Goal: Task Accomplishment & Management: Manage account settings

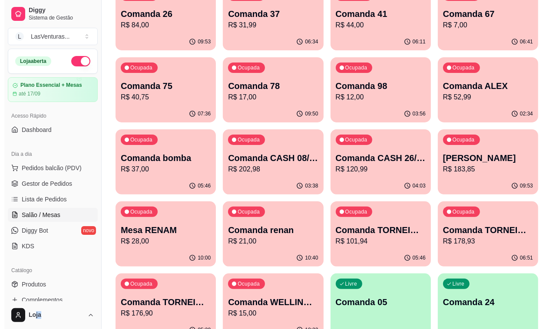
scroll to position [24, 0]
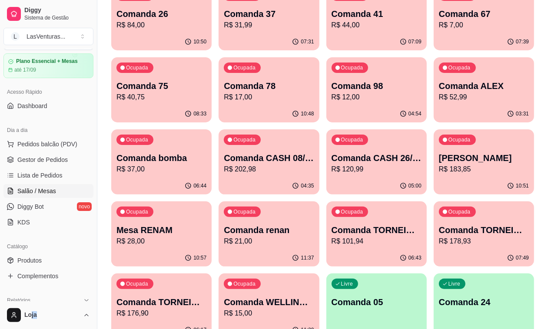
drag, startPoint x: 0, startPoint y: 0, endPoint x: 192, endPoint y: 130, distance: 231.7
click at [314, 164] on p "R$ 220,98" at bounding box center [269, 169] width 90 height 10
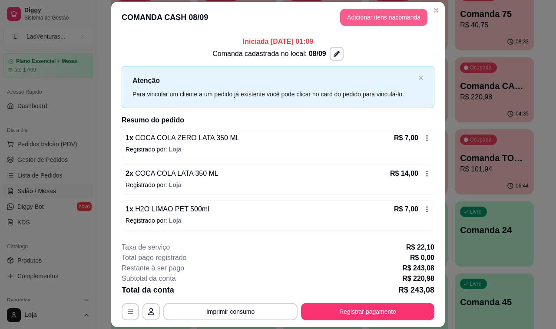
click at [391, 17] on button "Adicionar itens na comanda" at bounding box center [383, 17] width 87 height 17
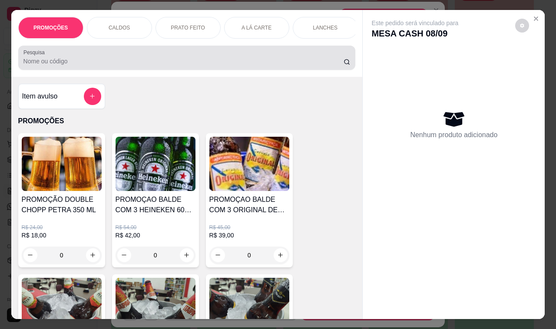
click at [125, 59] on div at bounding box center [186, 57] width 327 height 17
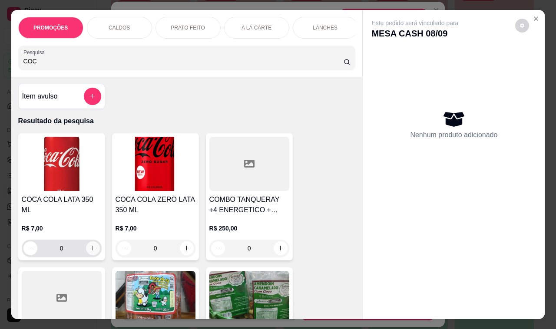
type input "COC"
click at [91, 245] on icon "increase-product-quantity" at bounding box center [92, 248] width 7 height 7
type input "1"
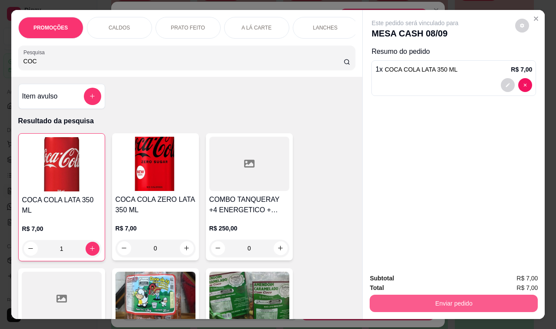
click at [455, 298] on button "Enviar pedido" at bounding box center [454, 303] width 168 height 17
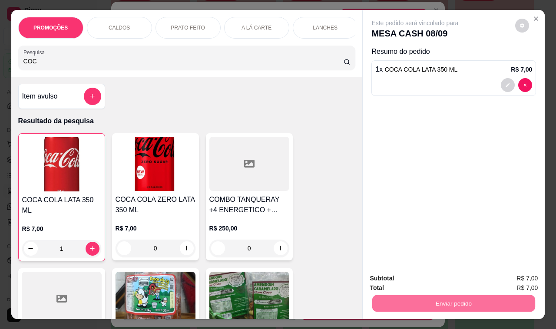
click at [453, 279] on button "Não registrar e enviar pedido" at bounding box center [424, 279] width 90 height 17
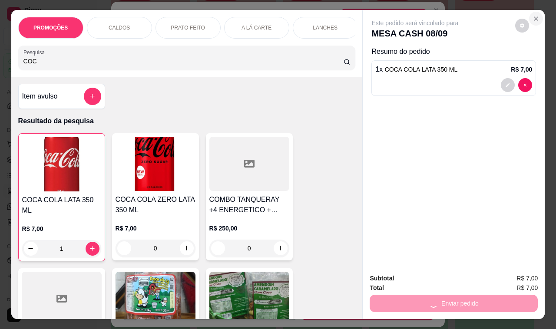
click at [534, 17] on icon "Close" at bounding box center [535, 18] width 3 height 3
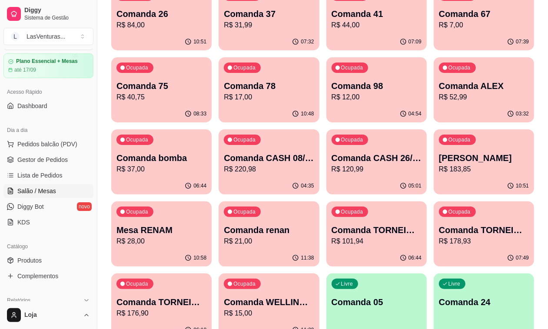
click at [434, 103] on div "Ocupada Comanda [PERSON_NAME]$ 52,99" at bounding box center [484, 81] width 100 height 48
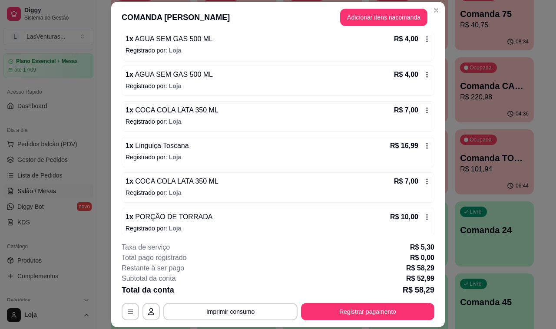
scroll to position [83, 0]
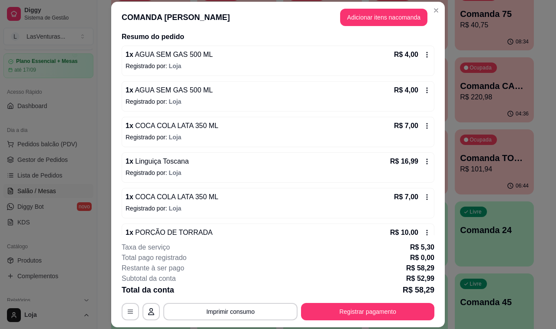
click at [427, 162] on icon at bounding box center [427, 162] width 1 height 6
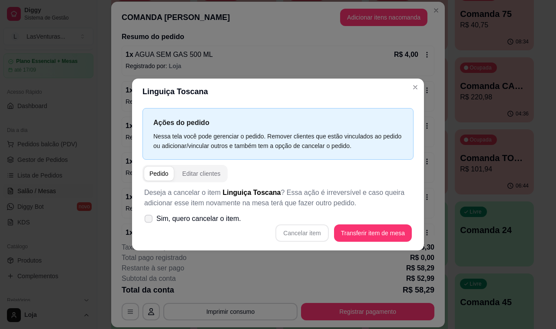
click at [226, 218] on span "Sim, quero cancelar o item." at bounding box center [198, 219] width 85 height 10
click at [149, 221] on input "Sim, quero cancelar o item." at bounding box center [147, 224] width 6 height 6
checkbox input "true"
click at [317, 234] on button "Cancelar item" at bounding box center [301, 233] width 53 height 17
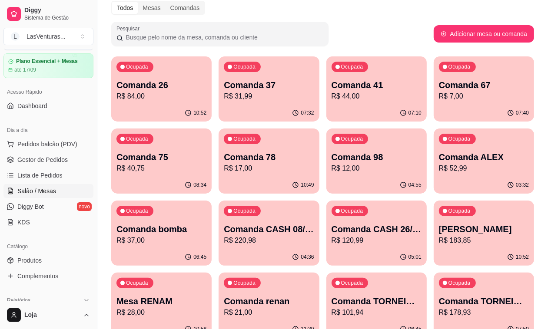
scroll to position [0, 0]
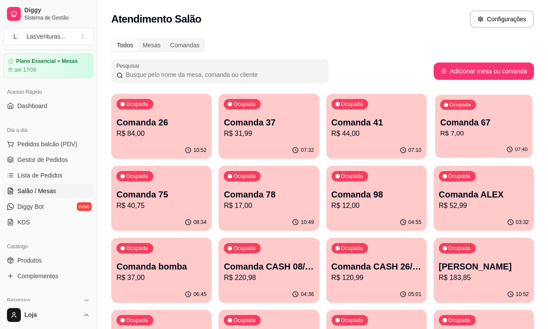
click at [440, 130] on p "R$ 7,00" at bounding box center [483, 134] width 87 height 10
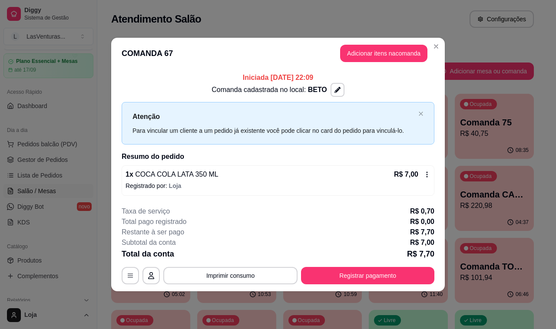
click at [429, 178] on icon at bounding box center [427, 174] width 7 height 7
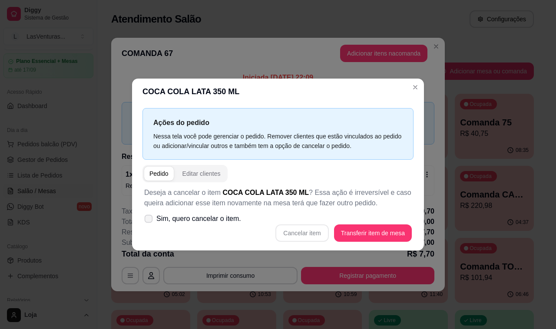
click at [228, 218] on span "Sim, quero cancelar o item." at bounding box center [198, 219] width 85 height 10
click at [149, 221] on input "Sim, quero cancelar o item." at bounding box center [147, 224] width 6 height 6
checkbox input "true"
click at [304, 236] on button "Cancelar item" at bounding box center [301, 233] width 53 height 17
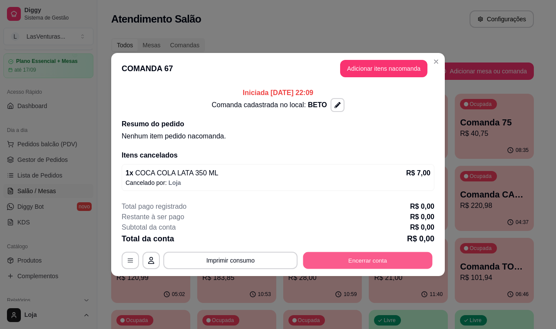
click at [354, 261] on button "Encerrar conta" at bounding box center [367, 260] width 129 height 17
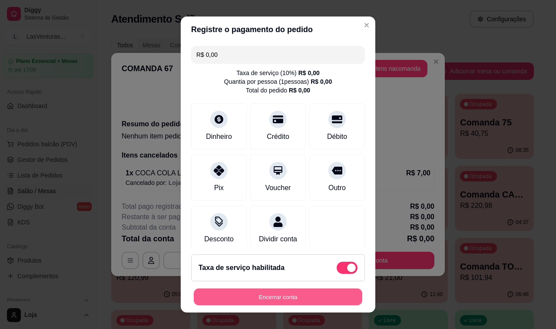
click at [305, 298] on button "Encerrar conta" at bounding box center [278, 297] width 169 height 17
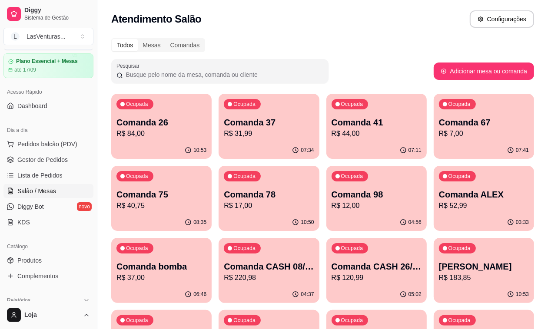
click at [314, 273] on p "R$ 220,98" at bounding box center [269, 278] width 90 height 10
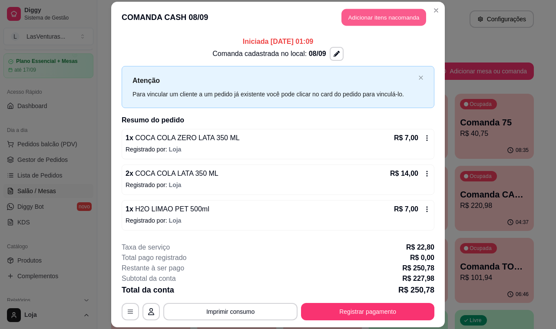
click at [365, 14] on button "Adicionar itens na comanda" at bounding box center [383, 17] width 85 height 17
click at [123, 53] on div at bounding box center [186, 57] width 327 height 17
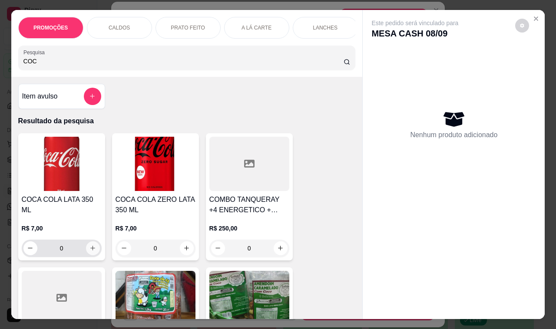
type input "COC"
click at [86, 242] on button "increase-product-quantity" at bounding box center [93, 249] width 14 height 14
type input "1"
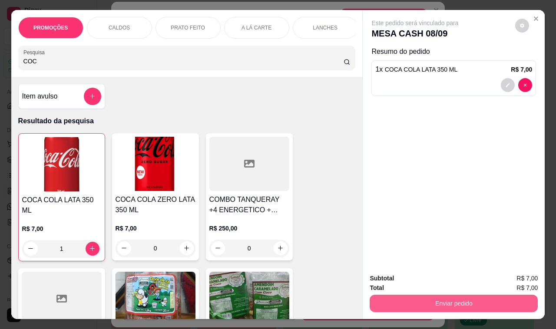
click at [416, 304] on button "Enviar pedido" at bounding box center [454, 303] width 168 height 17
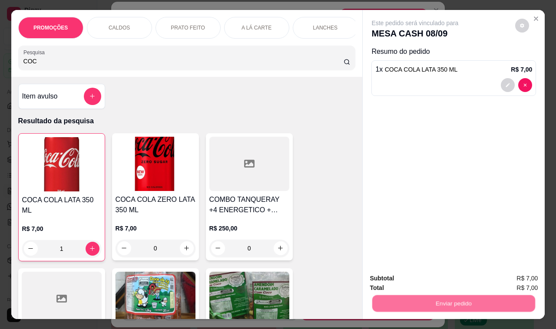
click at [411, 281] on button "Não registrar e enviar pedido" at bounding box center [424, 278] width 90 height 17
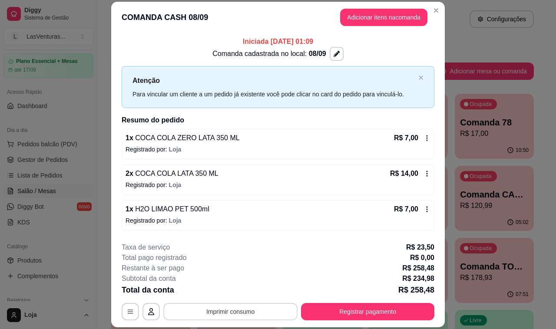
click at [213, 313] on button "Imprimir consumo" at bounding box center [230, 311] width 134 height 17
click at [211, 289] on button "IMPRESSORA" at bounding box center [229, 292] width 63 height 14
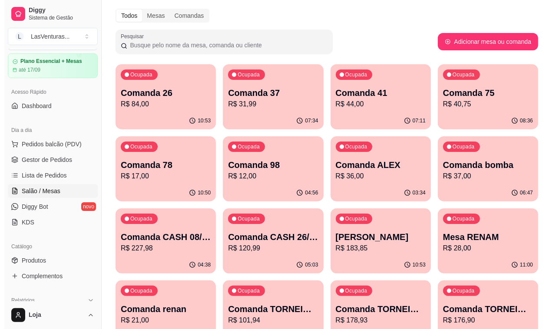
scroll to position [54, 0]
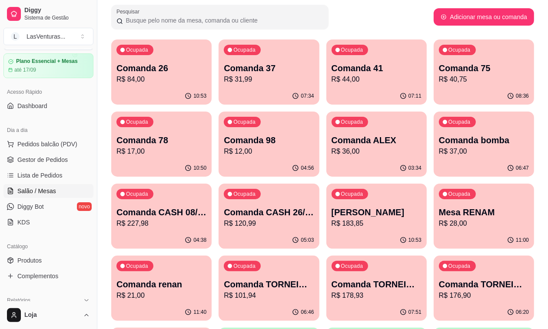
click at [439, 226] on p "R$ 28,00" at bounding box center [484, 223] width 90 height 10
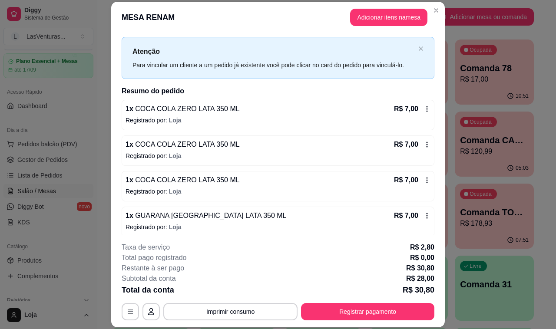
scroll to position [20, 0]
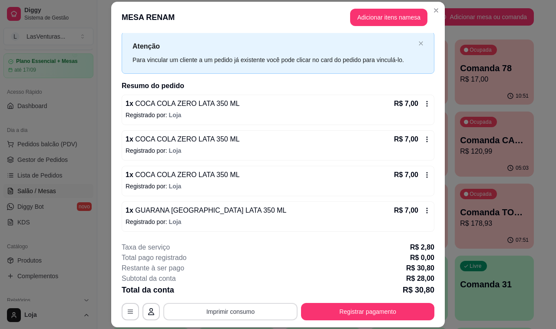
click at [255, 314] on button "Imprimir consumo" at bounding box center [230, 311] width 134 height 17
click at [231, 290] on button "IMPRESSORA" at bounding box center [229, 292] width 63 height 14
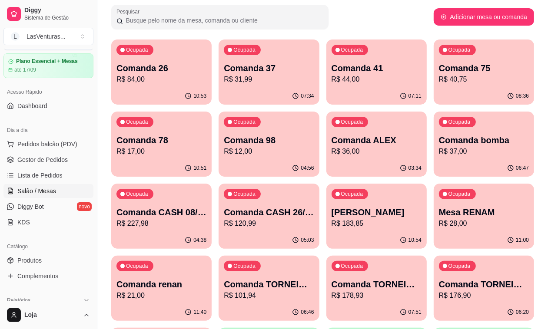
click at [212, 184] on div "Ocupada Comanda CASH 08/09 R$ 227,98" at bounding box center [161, 208] width 100 height 48
click at [434, 230] on div "Ocupada Mesa RENAM R$ 28,00" at bounding box center [484, 208] width 100 height 48
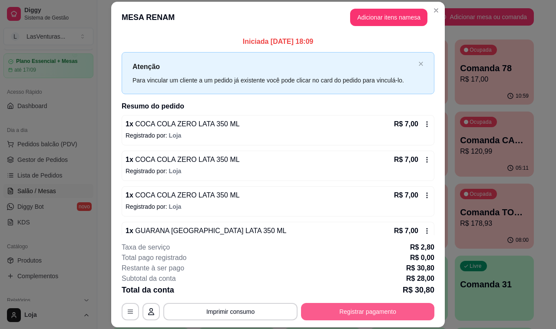
click at [360, 316] on button "Registrar pagamento" at bounding box center [367, 311] width 133 height 17
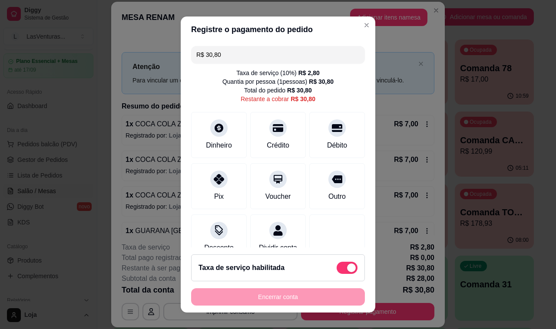
click at [322, 268] on div "Taxa de serviço habilitada" at bounding box center [278, 268] width 159 height 12
type input "R$ 28,00"
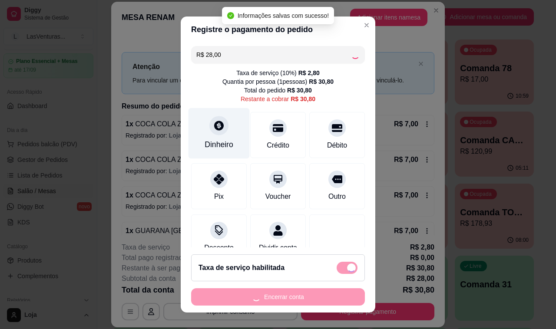
checkbox input "false"
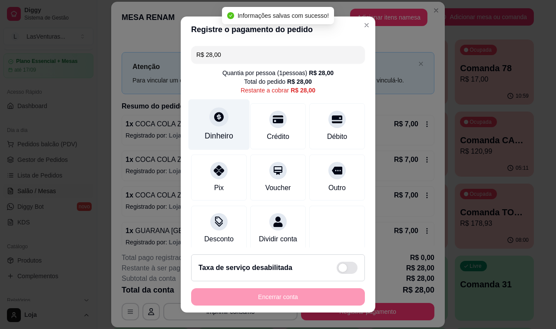
click at [211, 134] on div "Dinheiro" at bounding box center [219, 135] width 29 height 11
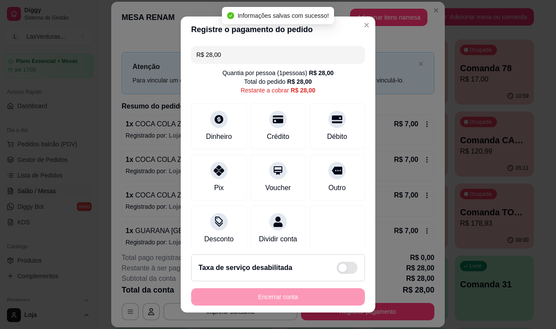
click at [223, 153] on input "0,00" at bounding box center [278, 156] width 174 height 17
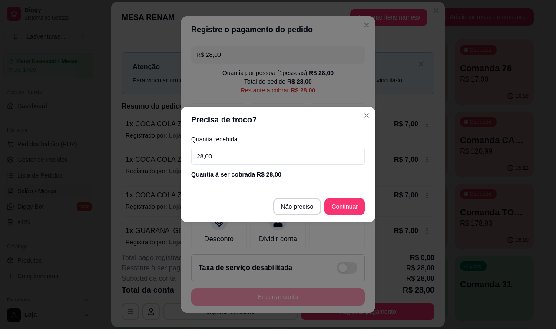
type input "28,00"
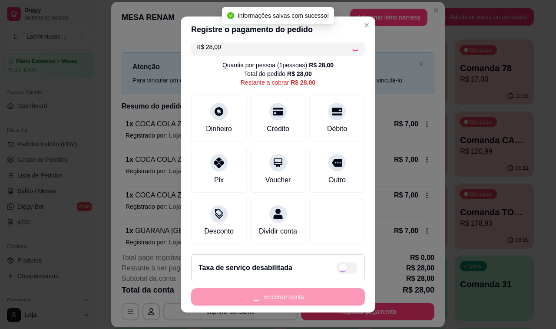
type input "R$ 0,00"
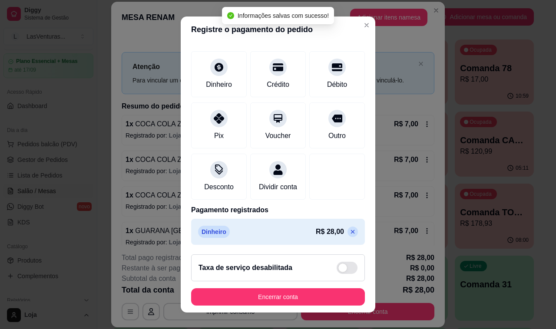
scroll to position [55, 0]
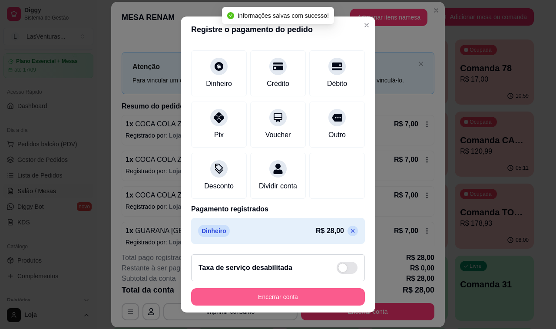
click at [279, 301] on button "Encerrar conta" at bounding box center [278, 296] width 174 height 17
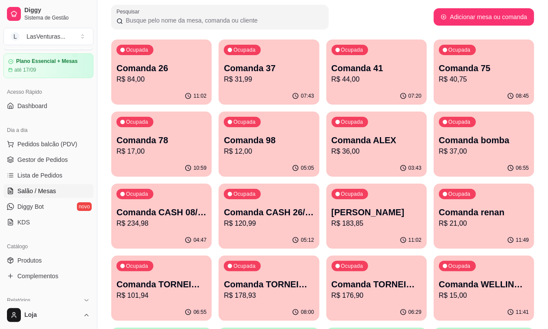
click at [206, 218] on p "R$ 234,98" at bounding box center [161, 223] width 90 height 10
click at [206, 291] on p "R$ 101,94" at bounding box center [161, 296] width 90 height 10
click at [169, 55] on div "Ocupada Comanda 26 R$ 84,00" at bounding box center [161, 64] width 100 height 48
click at [251, 83] on p "R$ 31,99" at bounding box center [269, 79] width 90 height 10
click at [327, 89] on div "07:29" at bounding box center [376, 96] width 100 height 17
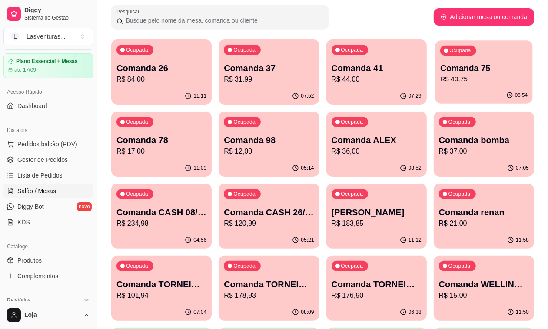
click at [435, 89] on div "08:54" at bounding box center [483, 95] width 97 height 17
click at [212, 112] on div "Ocupada Comanda 78 R$ 17,00" at bounding box center [161, 136] width 100 height 48
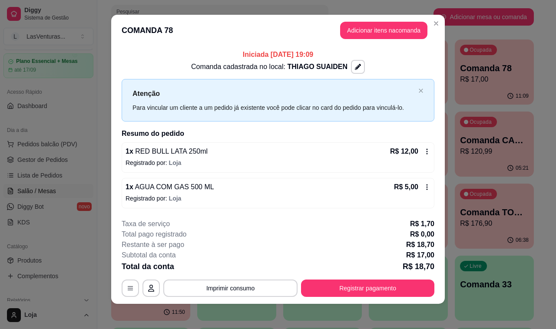
scroll to position [7, 0]
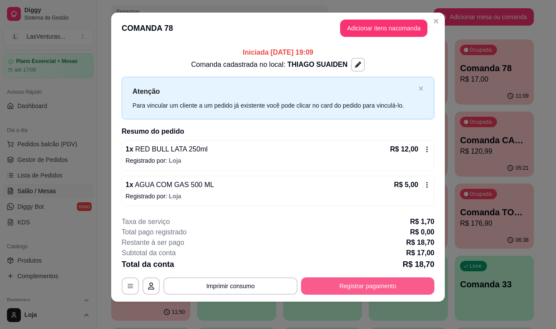
click at [358, 282] on button "Registrar pagamento" at bounding box center [367, 286] width 133 height 17
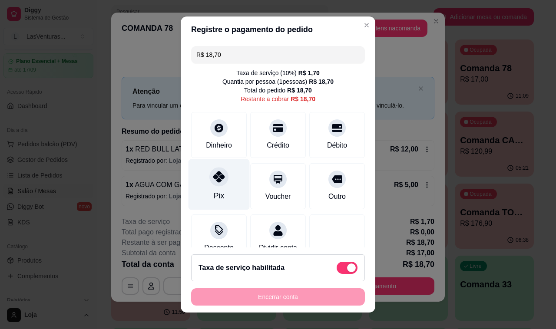
click at [217, 187] on div "Pix" at bounding box center [219, 184] width 61 height 51
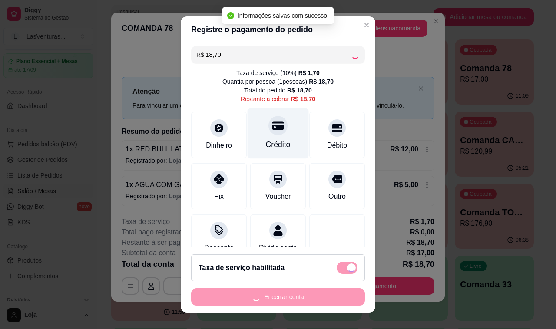
type input "R$ 0,00"
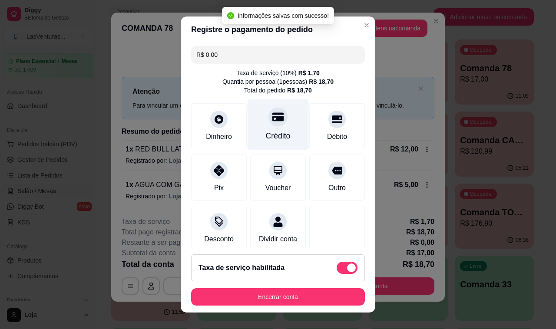
scroll to position [63, 0]
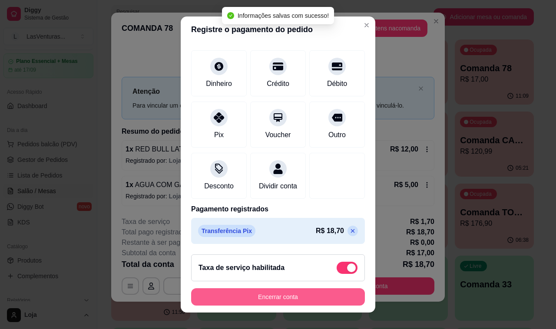
click at [252, 299] on button "Encerrar conta" at bounding box center [278, 296] width 174 height 17
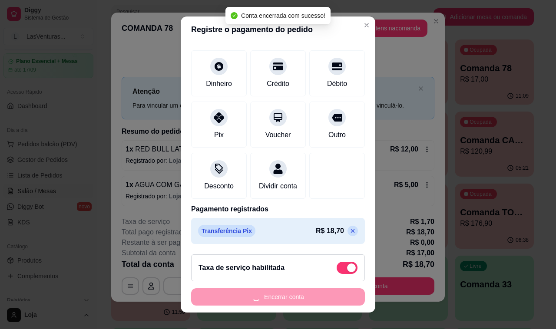
scroll to position [0, 0]
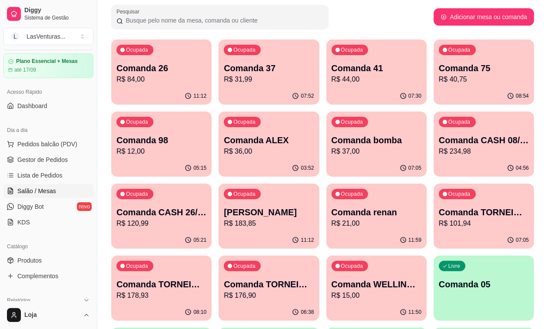
click at [206, 146] on p "R$ 12,00" at bounding box center [161, 151] width 90 height 10
click at [440, 154] on p "R$ 234,98" at bounding box center [483, 151] width 87 height 10
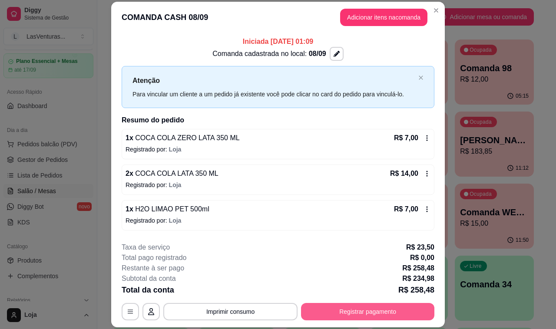
click at [375, 308] on button "Registrar pagamento" at bounding box center [367, 311] width 133 height 17
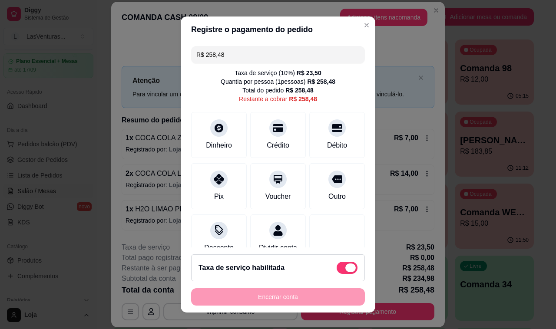
click at [337, 270] on span at bounding box center [347, 268] width 21 height 12
click at [336, 270] on input "checkbox" at bounding box center [339, 273] width 6 height 6
checkbox input "true"
type input "R$ 234,98"
checkbox input "false"
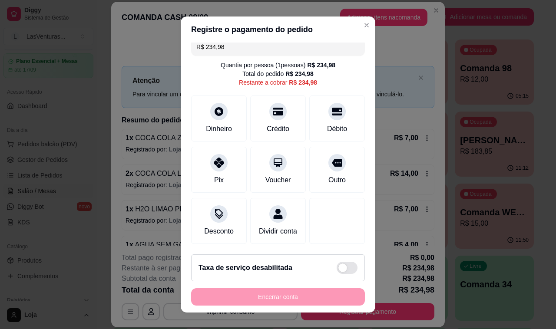
scroll to position [11, 0]
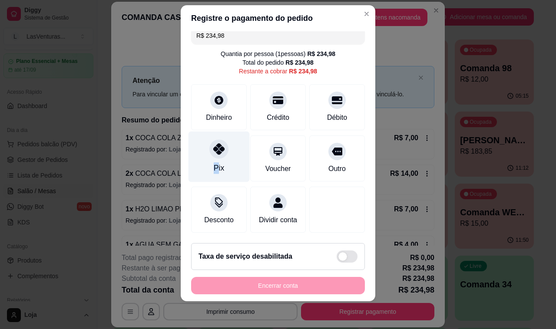
click at [210, 152] on div "Pix" at bounding box center [219, 157] width 61 height 51
type input "R$ 0,00"
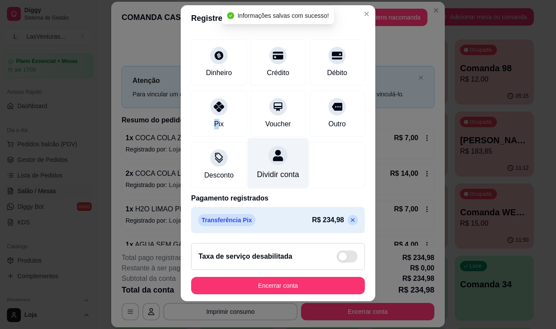
scroll to position [55, 0]
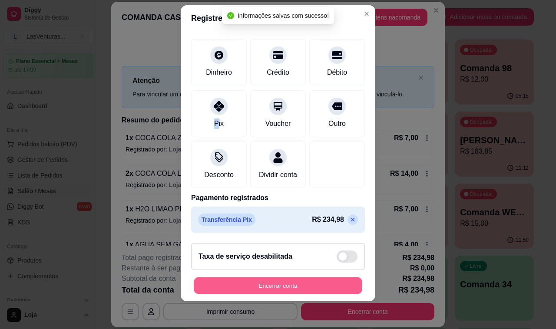
click at [272, 287] on button "Encerrar conta" at bounding box center [278, 286] width 169 height 17
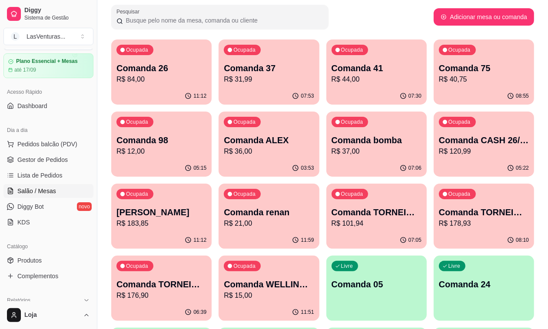
click at [439, 153] on p "R$ 120,99" at bounding box center [484, 151] width 90 height 10
click at [331, 213] on p "Comanda TORNEIO 08/09" at bounding box center [376, 212] width 90 height 12
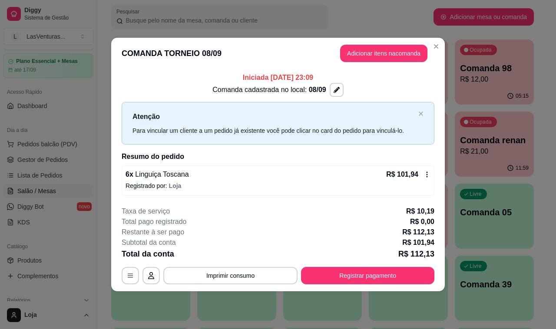
click at [396, 271] on button "Registrar pagamento" at bounding box center [367, 275] width 133 height 17
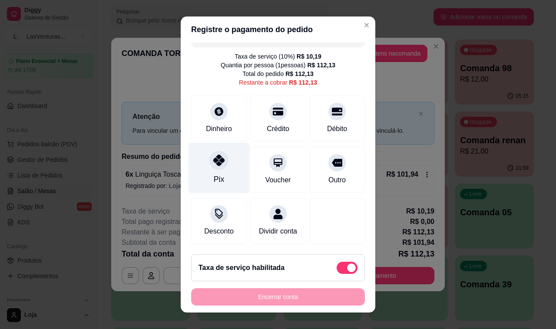
scroll to position [27, 0]
click at [331, 275] on div "Taxa de serviço habilitada" at bounding box center [278, 268] width 174 height 27
type input "R$ 101,94"
checkbox input "false"
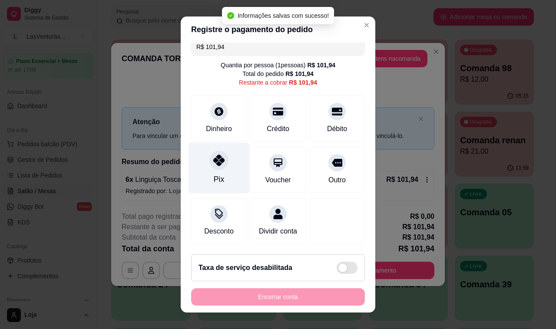
scroll to position [18, 0]
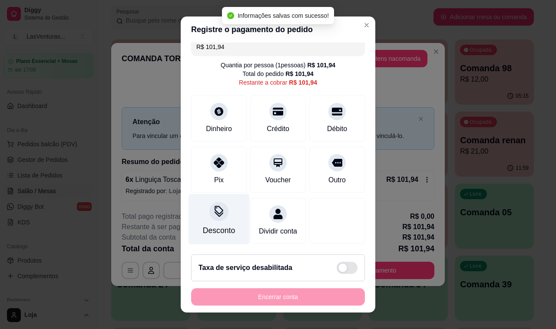
click at [222, 208] on div "Desconto" at bounding box center [219, 219] width 61 height 51
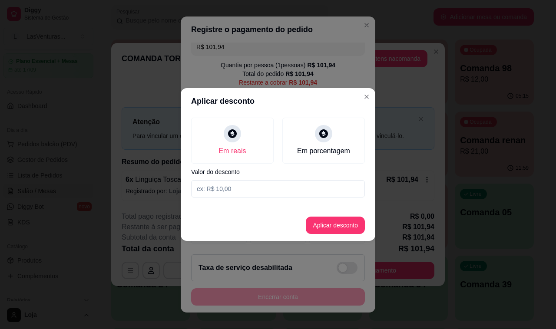
click at [232, 179] on div "Em reais Em porcentagem Valor do desconto" at bounding box center [278, 157] width 195 height 87
type input "1,94"
click at [309, 222] on button "Aplicar desconto" at bounding box center [335, 225] width 59 height 17
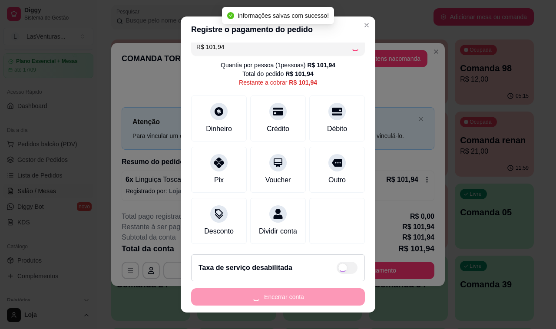
type input "R$ 100,00"
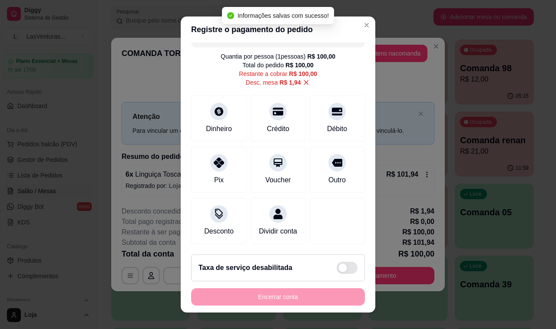
scroll to position [27, 0]
click at [202, 98] on div "Dinheiro" at bounding box center [219, 117] width 61 height 51
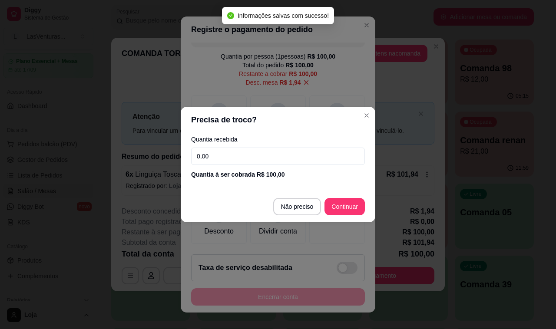
click at [224, 168] on div "Quantia recebida 0,00 Quantia à ser cobrada R$ 100,00" at bounding box center [278, 158] width 195 height 50
click at [218, 162] on input "0,00" at bounding box center [278, 156] width 174 height 17
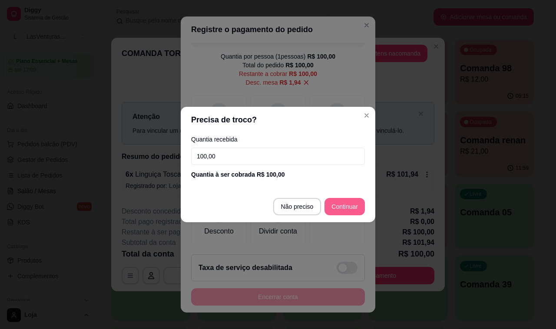
type input "100,00"
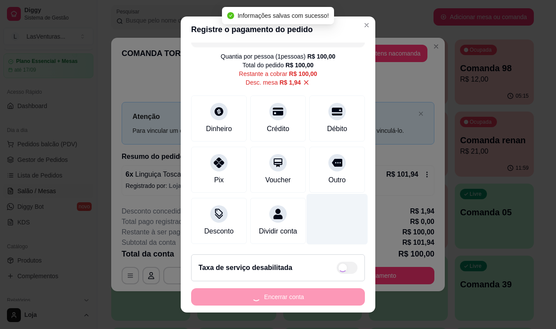
type input "R$ 0,00"
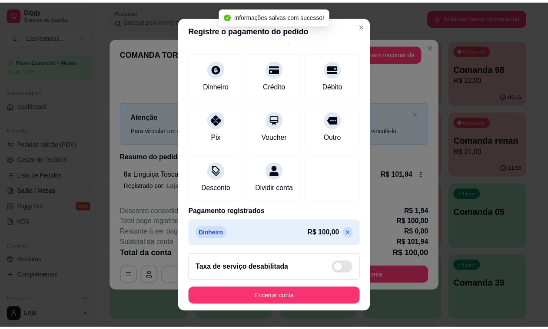
scroll to position [63, 0]
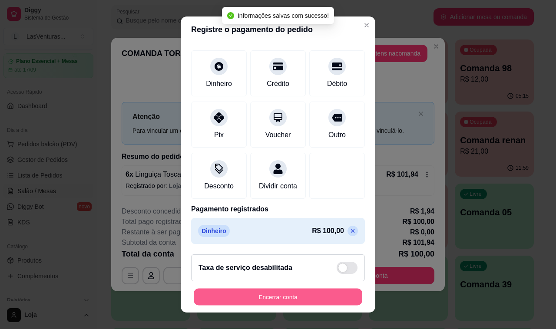
click at [250, 305] on button "Encerrar conta" at bounding box center [278, 297] width 169 height 17
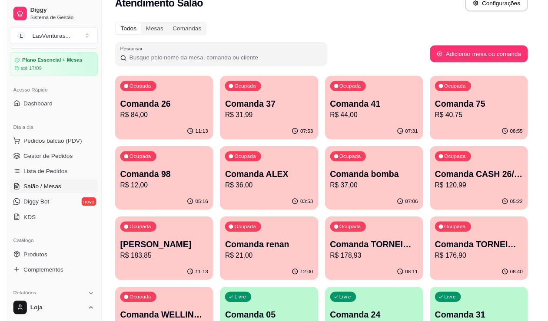
scroll to position [0, 0]
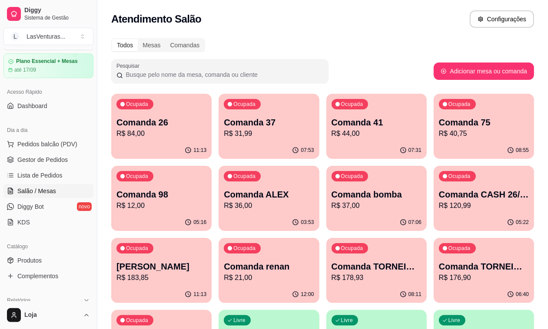
click at [39, 167] on ul "Pedidos balcão (PDV) Gestor de Pedidos Lista de Pedidos Salão / Mesas Diggy Bot…" at bounding box center [48, 183] width 90 height 92
click at [44, 164] on span "Gestor de Pedidos" at bounding box center [42, 160] width 50 height 9
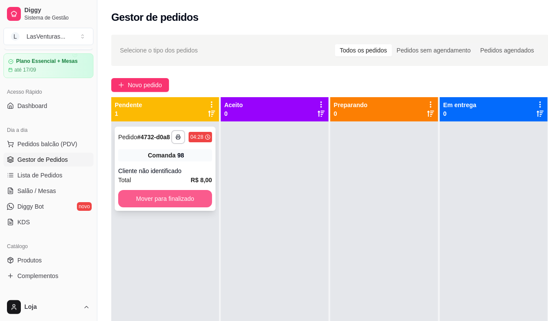
click at [145, 199] on button "Mover para finalizado" at bounding box center [165, 198] width 94 height 17
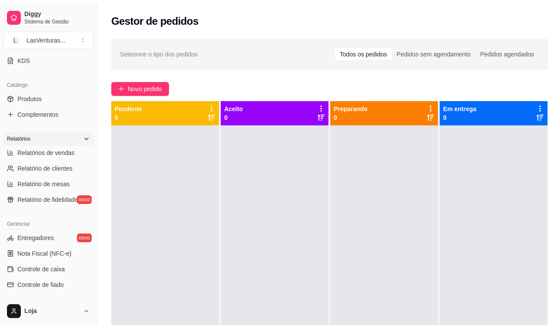
scroll to position [241, 0]
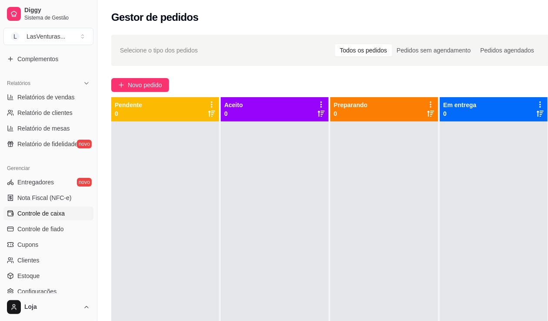
click at [49, 211] on span "Controle de caixa" at bounding box center [40, 213] width 47 height 9
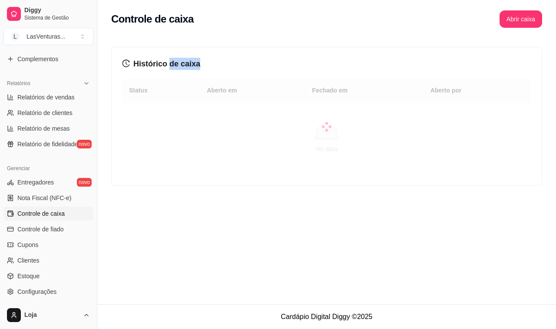
drag, startPoint x: 199, startPoint y: 68, endPoint x: 211, endPoint y: 68, distance: 12.6
click at [208, 68] on h3 "Histórico de caixa" at bounding box center [326, 64] width 409 height 12
click at [220, 66] on h3 "Histórico de caixa" at bounding box center [326, 64] width 409 height 12
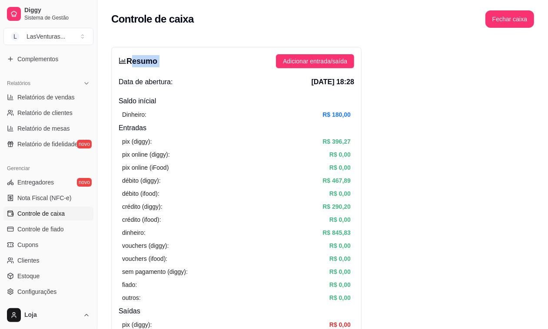
drag, startPoint x: 138, startPoint y: 64, endPoint x: 229, endPoint y: 67, distance: 91.7
click at [229, 67] on div "Resumo Adicionar entrada/saída" at bounding box center [236, 61] width 235 height 14
click at [228, 67] on div "Resumo Adicionar entrada/saída" at bounding box center [236, 61] width 235 height 14
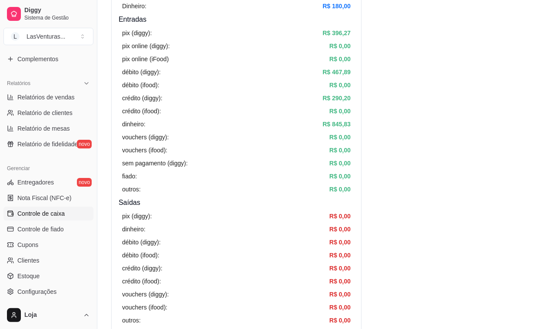
scroll to position [163, 0]
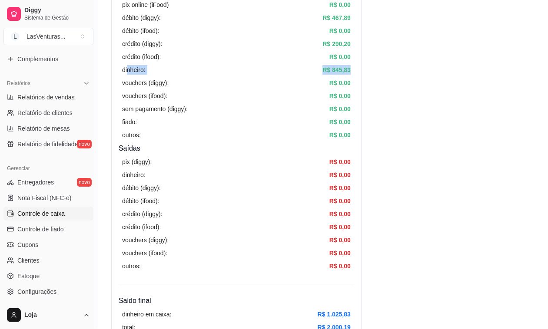
drag, startPoint x: 176, startPoint y: 75, endPoint x: 352, endPoint y: 67, distance: 176.1
click at [352, 67] on div "pix (diggy): R$ 396,27 pix online (diggy): R$ 0,00 pix online (iFood) R$ 0,00 d…" at bounding box center [236, 56] width 235 height 173
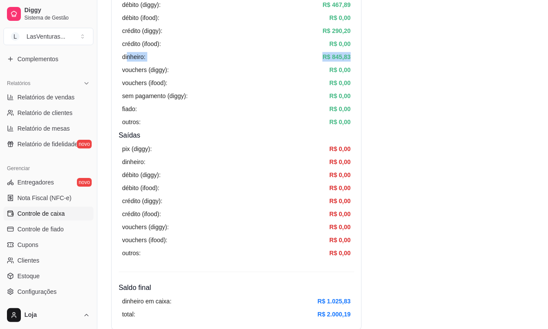
scroll to position [271, 0]
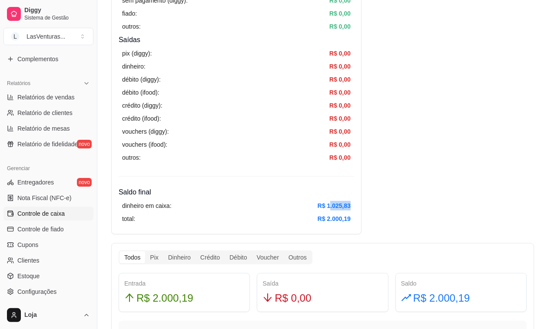
drag, startPoint x: 329, startPoint y: 205, endPoint x: 366, endPoint y: 205, distance: 37.4
click at [353, 205] on div "dinheiro em caixa: R$ 1.025,83 total: R$ 2.000,19" at bounding box center [236, 213] width 235 height 30
drag, startPoint x: 322, startPoint y: 216, endPoint x: 320, endPoint y: 221, distance: 4.9
click at [323, 216] on article "R$ 2.000,19" at bounding box center [334, 219] width 33 height 10
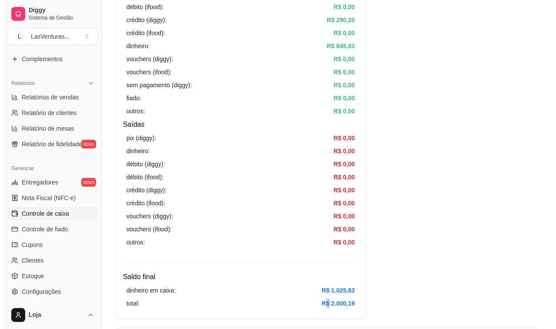
scroll to position [0, 0]
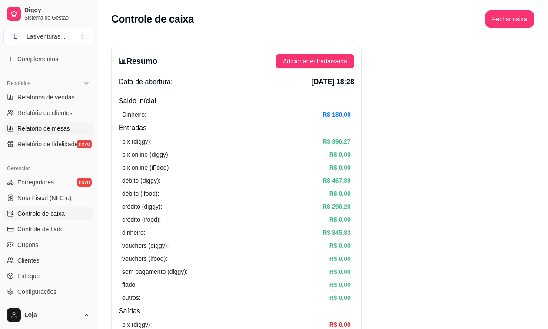
click at [50, 131] on span "Relatório de mesas" at bounding box center [43, 128] width 53 height 9
select select "TOTAL_OF_ORDERS"
select select "7"
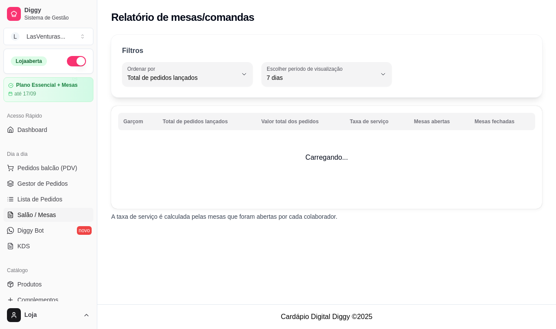
click at [42, 217] on span "Salão / Mesas" at bounding box center [36, 215] width 39 height 9
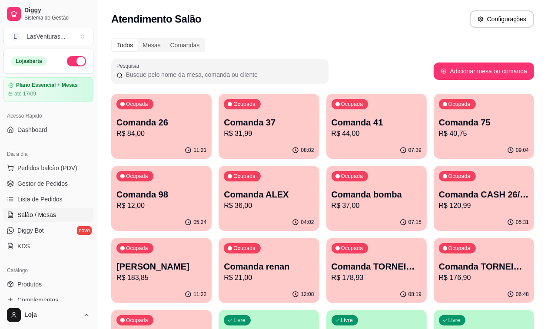
click at [314, 273] on p "R$ 21,00" at bounding box center [269, 278] width 90 height 10
click at [165, 142] on div "11:21" at bounding box center [161, 150] width 97 height 17
click at [267, 127] on p "Comanda 37" at bounding box center [268, 123] width 87 height 12
click at [333, 132] on p "R$ 44,00" at bounding box center [376, 134] width 87 height 10
click at [440, 123] on p "Comanda 75" at bounding box center [483, 123] width 87 height 12
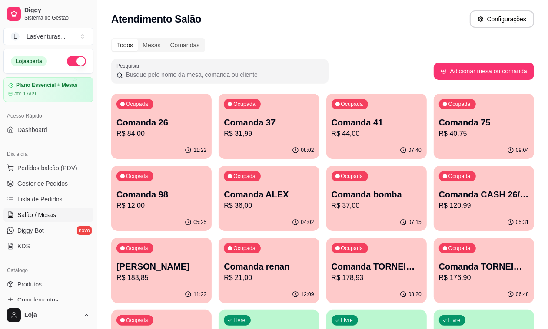
click at [439, 135] on p "R$ 40,75" at bounding box center [484, 134] width 90 height 10
click at [342, 127] on p "Comanda 41" at bounding box center [376, 122] width 90 height 12
click at [314, 273] on p "R$ 21,00" at bounding box center [269, 278] width 90 height 10
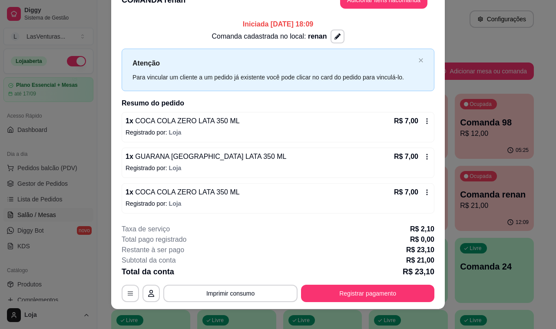
scroll to position [25, 0]
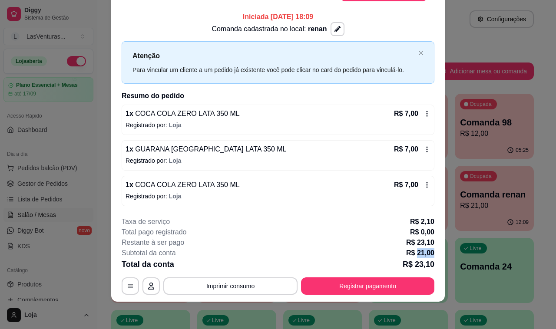
drag, startPoint x: 414, startPoint y: 253, endPoint x: 443, endPoint y: 255, distance: 30.0
click at [443, 255] on div "**********" at bounding box center [278, 164] width 556 height 329
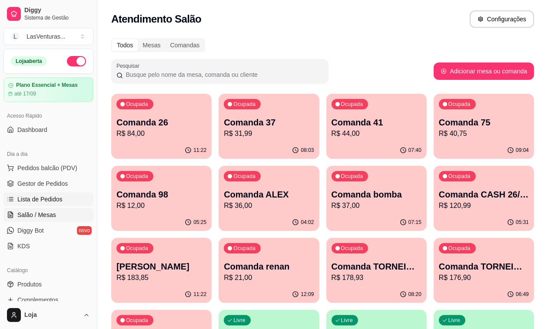
click at [48, 201] on span "Lista de Pedidos" at bounding box center [39, 199] width 45 height 9
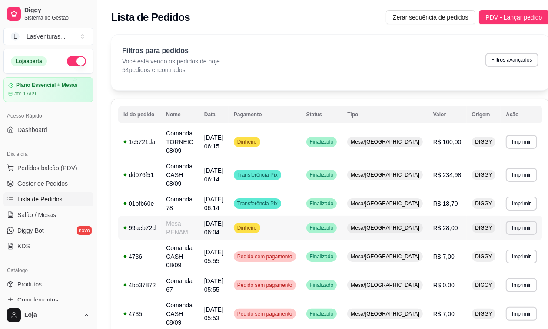
click at [434, 225] on span "R$ 28,00" at bounding box center [445, 228] width 25 height 7
click at [51, 186] on span "Gestor de Pedidos" at bounding box center [42, 183] width 50 height 9
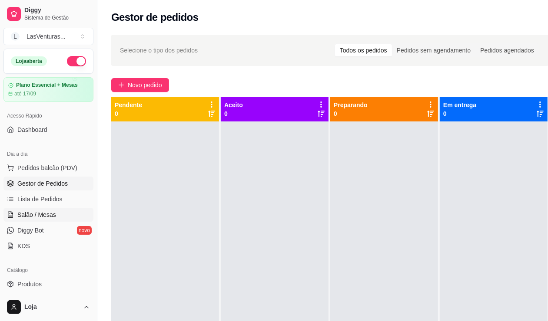
click at [51, 212] on span "Salão / Mesas" at bounding box center [36, 215] width 39 height 9
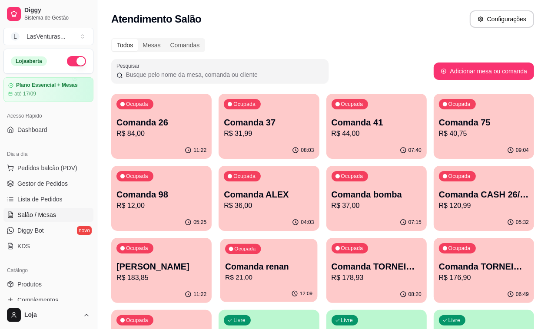
click at [312, 273] on p "R$ 21,00" at bounding box center [268, 278] width 87 height 10
click at [51, 186] on span "Gestor de Pedidos" at bounding box center [42, 183] width 50 height 9
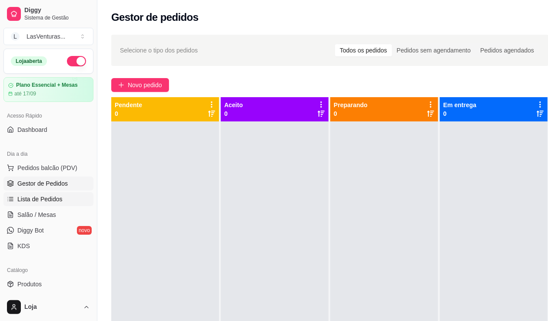
click at [53, 199] on span "Lista de Pedidos" at bounding box center [39, 199] width 45 height 9
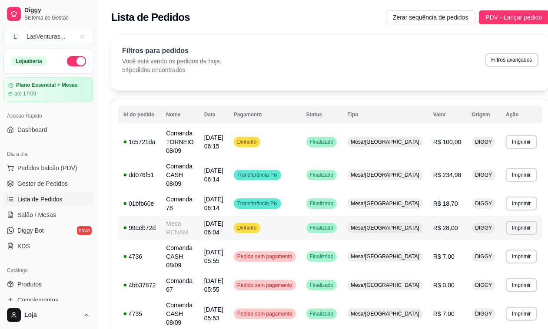
click at [272, 216] on td "Dinheiro" at bounding box center [264, 228] width 73 height 24
click at [59, 213] on link "Salão / Mesas" at bounding box center [48, 215] width 90 height 14
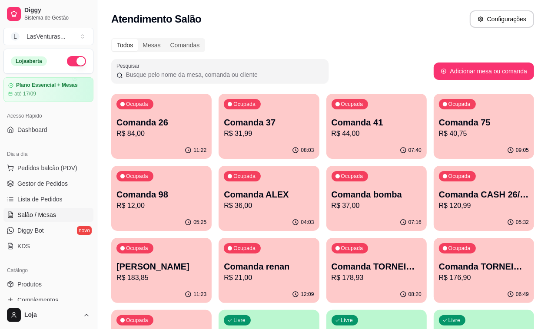
click at [314, 261] on p "Comanda renan" at bounding box center [269, 267] width 90 height 12
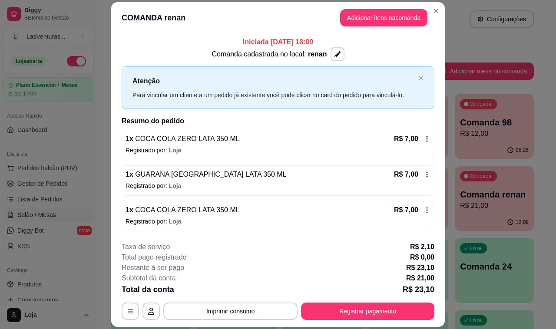
click at [411, 138] on p "R$ 7,00" at bounding box center [406, 139] width 24 height 10
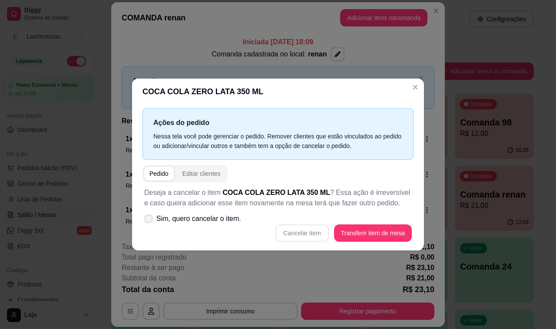
click at [184, 224] on span "Sim, quero cancelar o item." at bounding box center [198, 219] width 85 height 10
click at [149, 225] on input "Sim, quero cancelar o item." at bounding box center [147, 224] width 6 height 6
checkbox input "true"
click at [295, 235] on button "Cancelar item" at bounding box center [301, 233] width 53 height 17
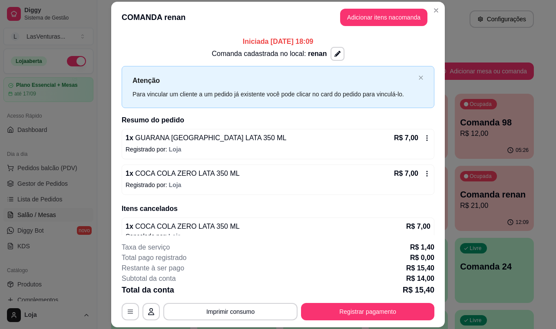
click at [420, 137] on div "1 x GUARANA [GEOGRAPHIC_DATA] LATA 350 ML R$ 7,00 Registrado por: Loja" at bounding box center [278, 144] width 313 height 30
click at [229, 229] on span "Sim, quero cancelar o item." at bounding box center [198, 224] width 85 height 10
click at [149, 229] on input "Sim, quero cancelar o item." at bounding box center [147, 229] width 6 height 6
checkbox input "true"
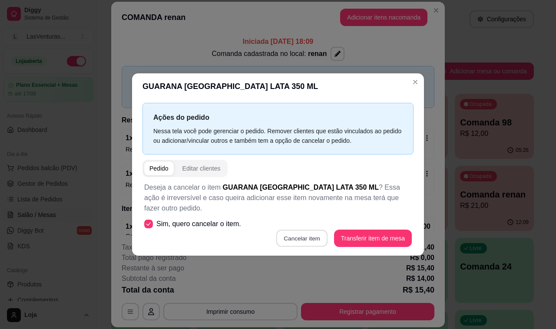
click at [288, 239] on button "Cancelar item" at bounding box center [302, 238] width 52 height 17
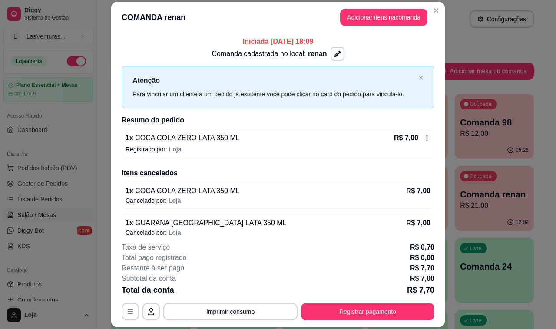
click at [430, 205] on div "Iniciada [DATE] 18:09 Comanda cadastrada no local: renan Atenção Para vincular …" at bounding box center [278, 134] width 334 height 202
click at [416, 148] on p "Registrado por: [PERSON_NAME]" at bounding box center [278, 149] width 305 height 9
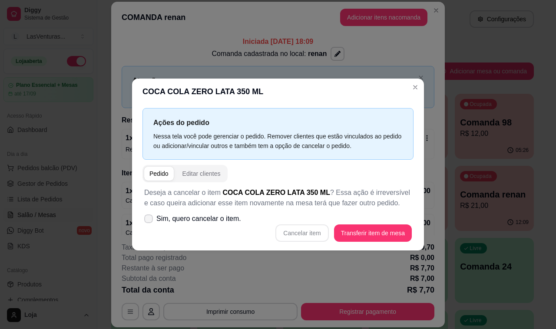
click at [213, 223] on span "Sim, quero cancelar o item." at bounding box center [198, 219] width 85 height 10
click at [149, 223] on input "Sim, quero cancelar o item." at bounding box center [147, 224] width 6 height 6
checkbox input "true"
click at [301, 239] on button "Cancelar item" at bounding box center [301, 233] width 53 height 17
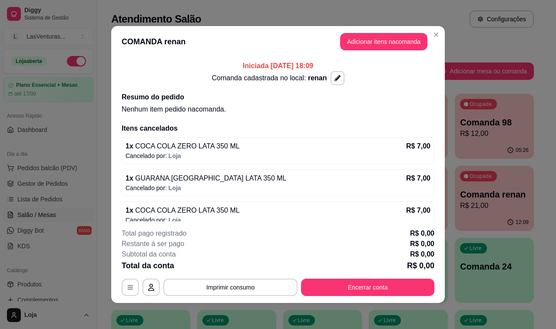
click at [357, 278] on div "Total pago registrado R$ 0,00 Restante à ser pago R$ 0,00 Subtotal da conta R$ …" at bounding box center [278, 262] width 313 height 68
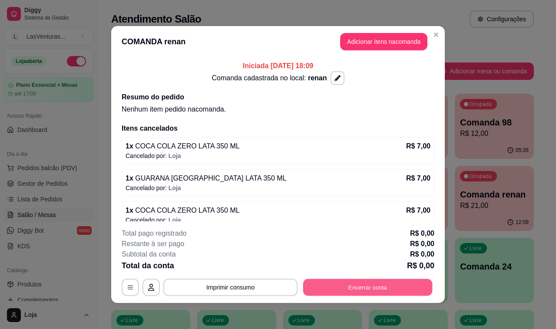
click at [347, 287] on button "Encerrar conta" at bounding box center [367, 287] width 129 height 17
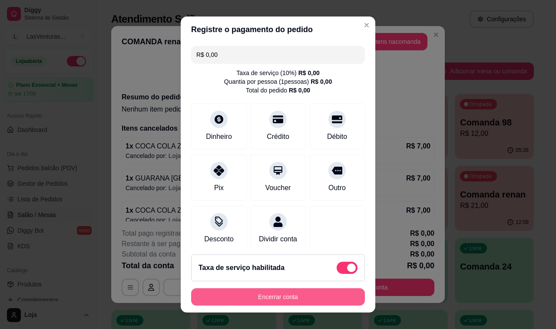
click at [241, 295] on button "Encerrar conta" at bounding box center [278, 296] width 174 height 17
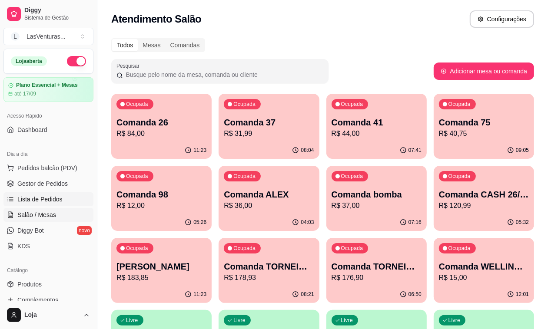
click at [51, 200] on span "Lista de Pedidos" at bounding box center [39, 199] width 45 height 9
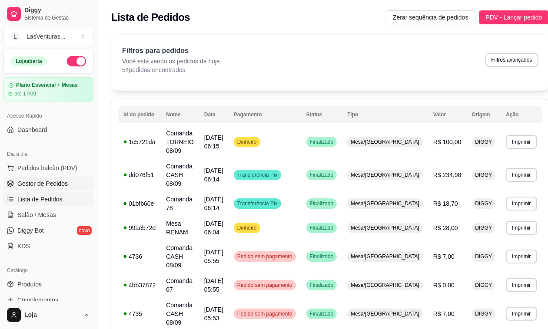
click at [48, 185] on span "Gestor de Pedidos" at bounding box center [42, 183] width 50 height 9
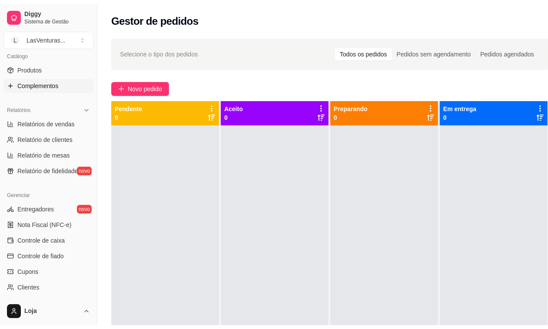
scroll to position [295, 0]
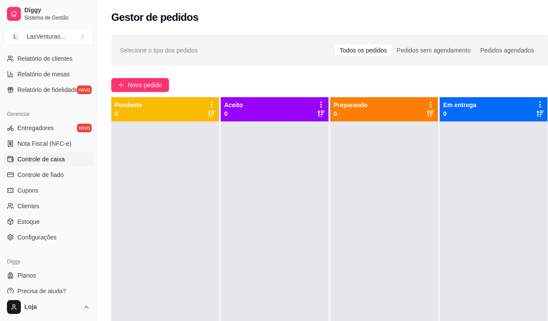
click at [53, 162] on span "Controle de caixa" at bounding box center [40, 159] width 47 height 9
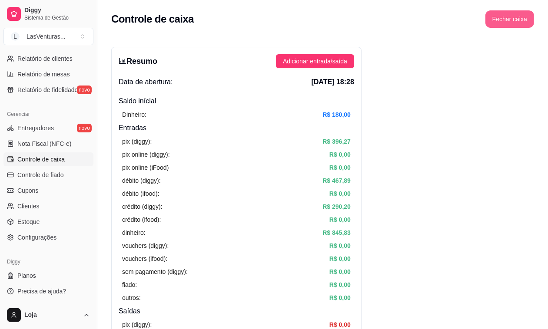
click at [503, 17] on button "Fechar caixa" at bounding box center [509, 18] width 49 height 17
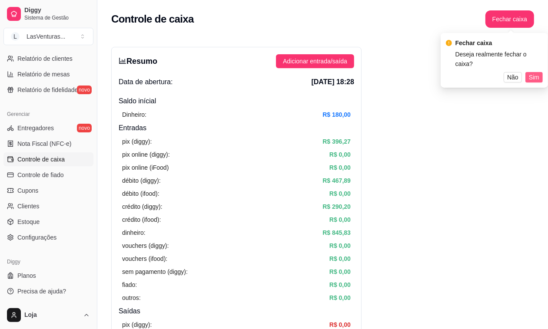
click at [533, 73] on span "Sim" at bounding box center [534, 78] width 10 height 10
